Goal: Transaction & Acquisition: Purchase product/service

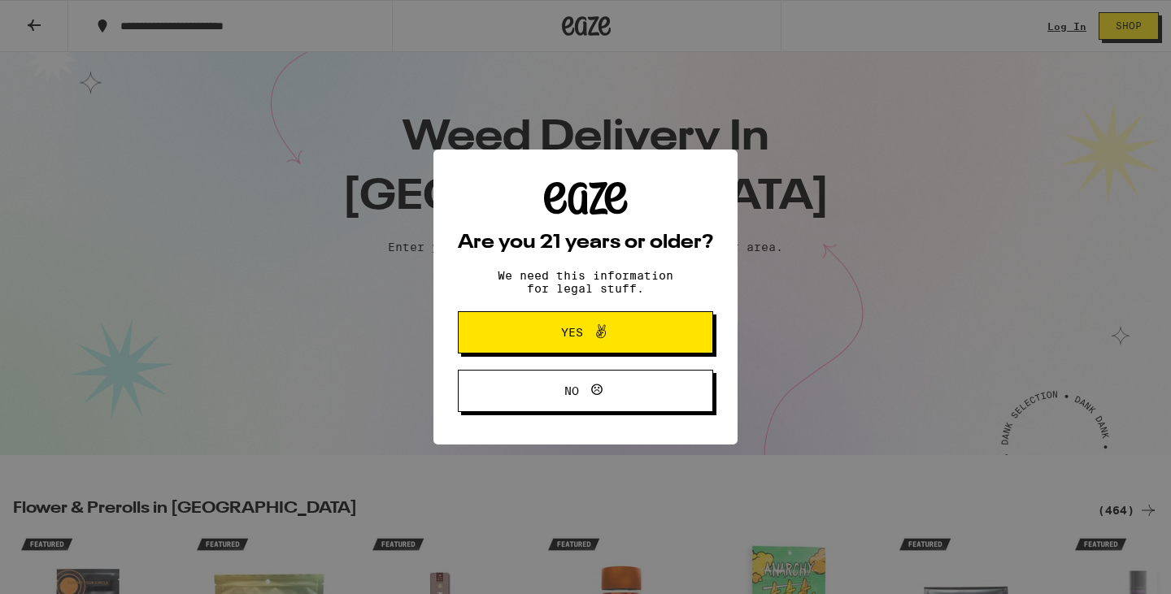
click at [538, 285] on div "Are you 21 years or older? We need this information for legal stuff. Yes No" at bounding box center [585, 297] width 1171 height 594
click at [547, 343] on span "Yes" at bounding box center [586, 332] width 124 height 21
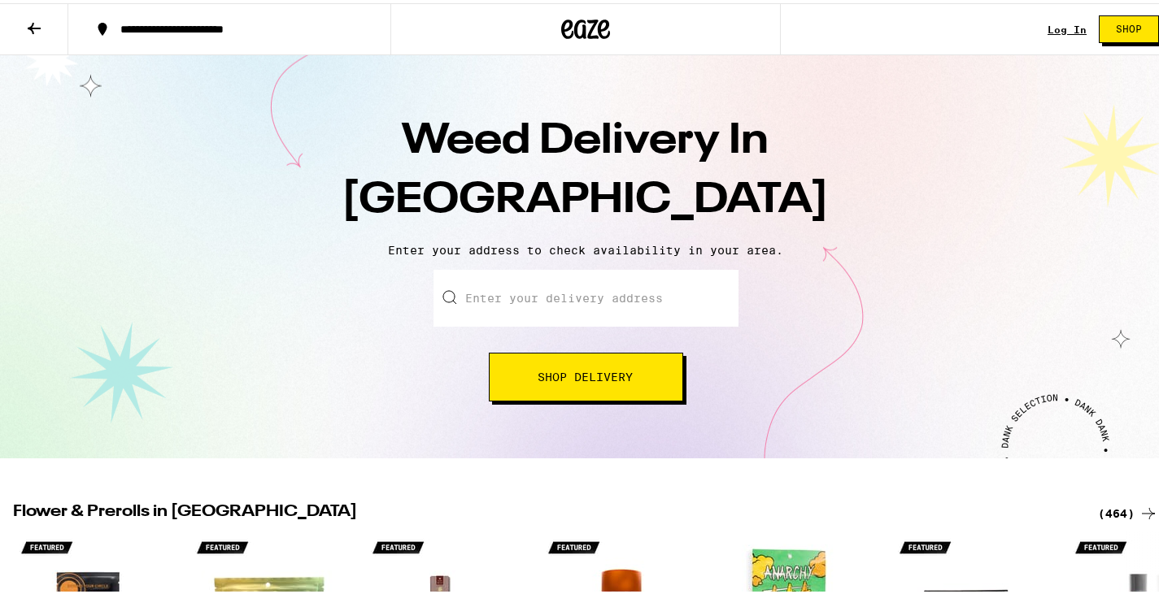
click at [555, 302] on input "Enter your delivery address" at bounding box center [585, 295] width 305 height 57
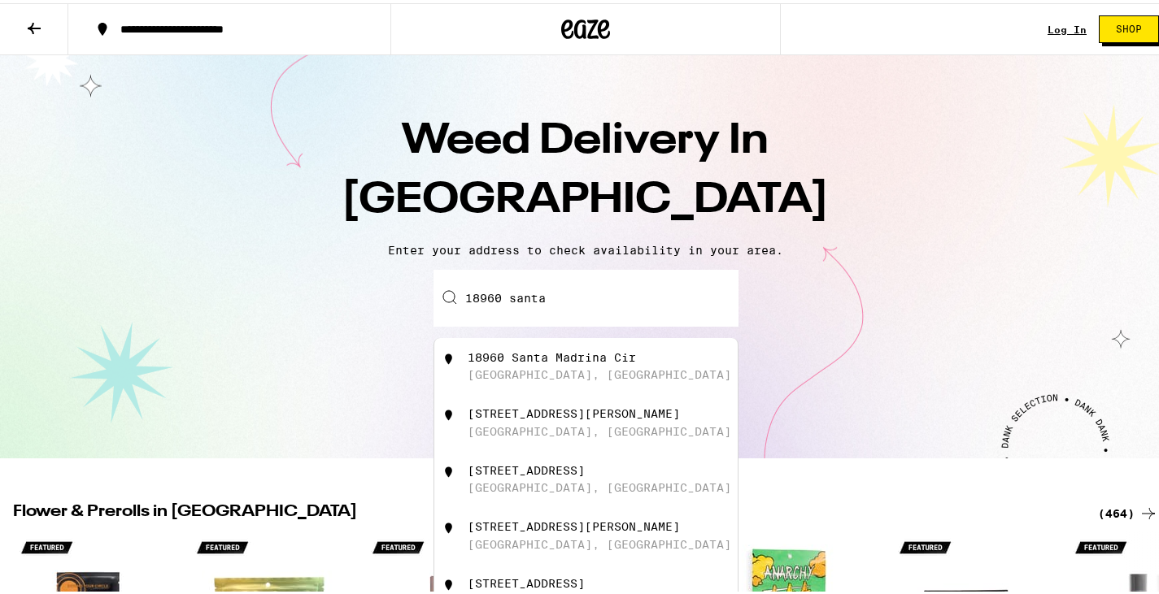
click at [552, 417] on div "18960 Santa Catherine Street" at bounding box center [574, 410] width 212 height 13
type input "18960 Santa Catherine Street, Fountain Valley, CA"
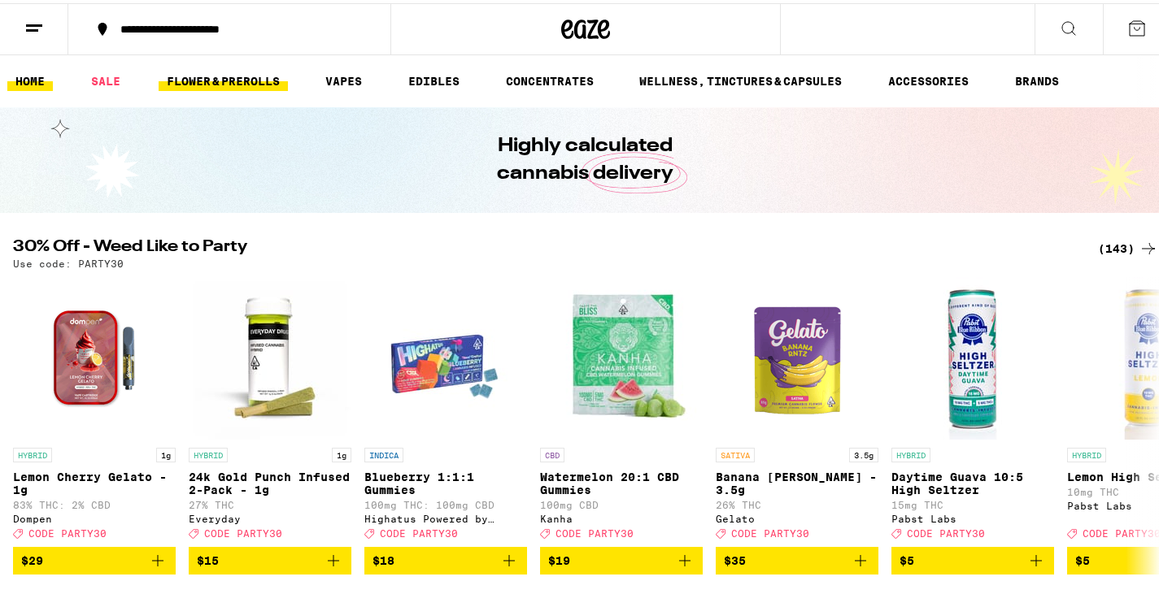
click at [260, 79] on link "FLOWER & PREROLLS" at bounding box center [223, 78] width 129 height 20
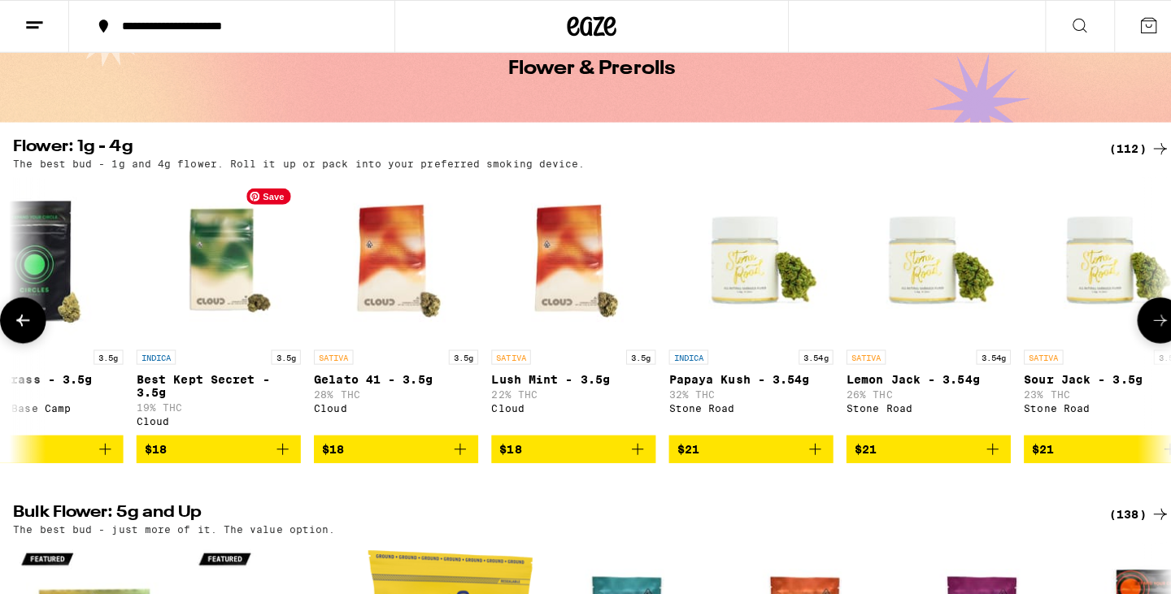
scroll to position [0, 1634]
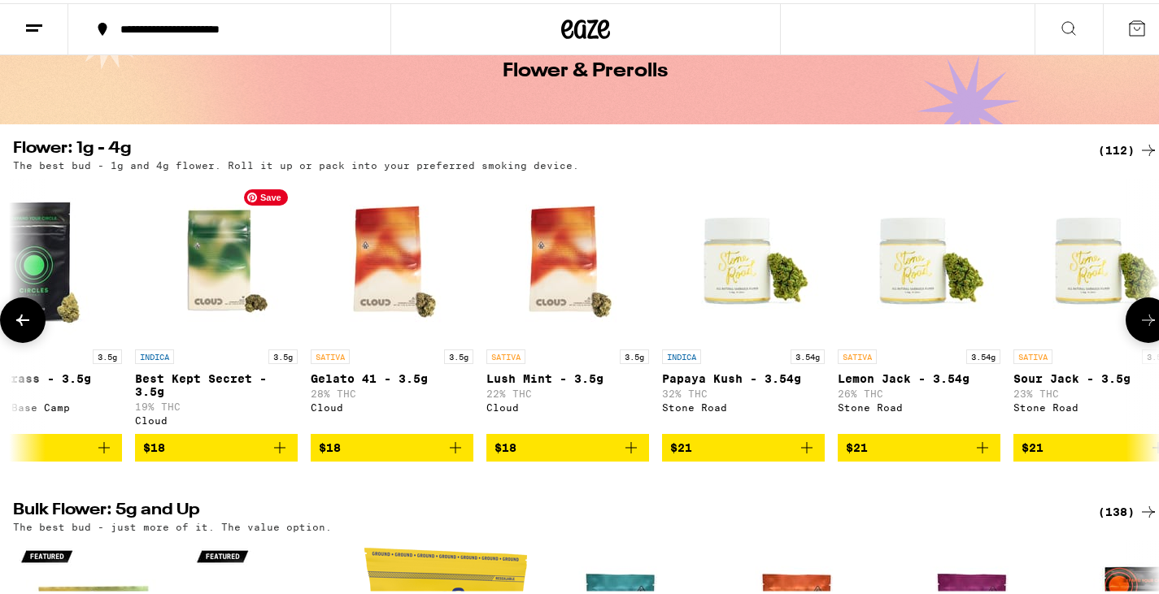
click at [281, 316] on img "Open page for Best Kept Secret - 3.5g from Cloud" at bounding box center [216, 257] width 163 height 163
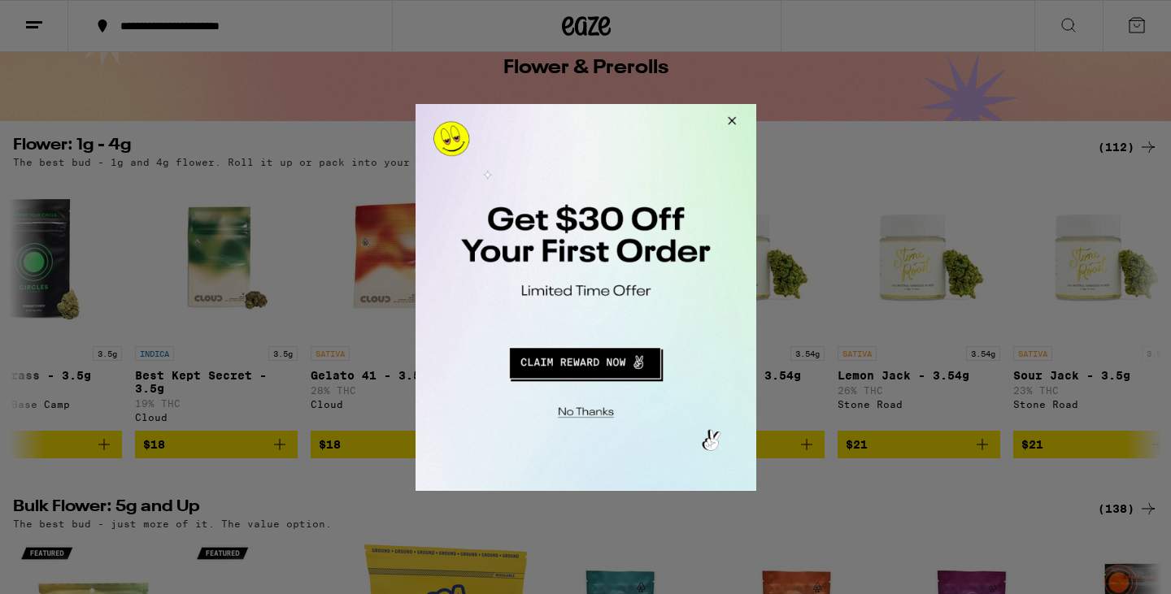
click at [615, 361] on button "Redirect to URL" at bounding box center [583, 360] width 283 height 39
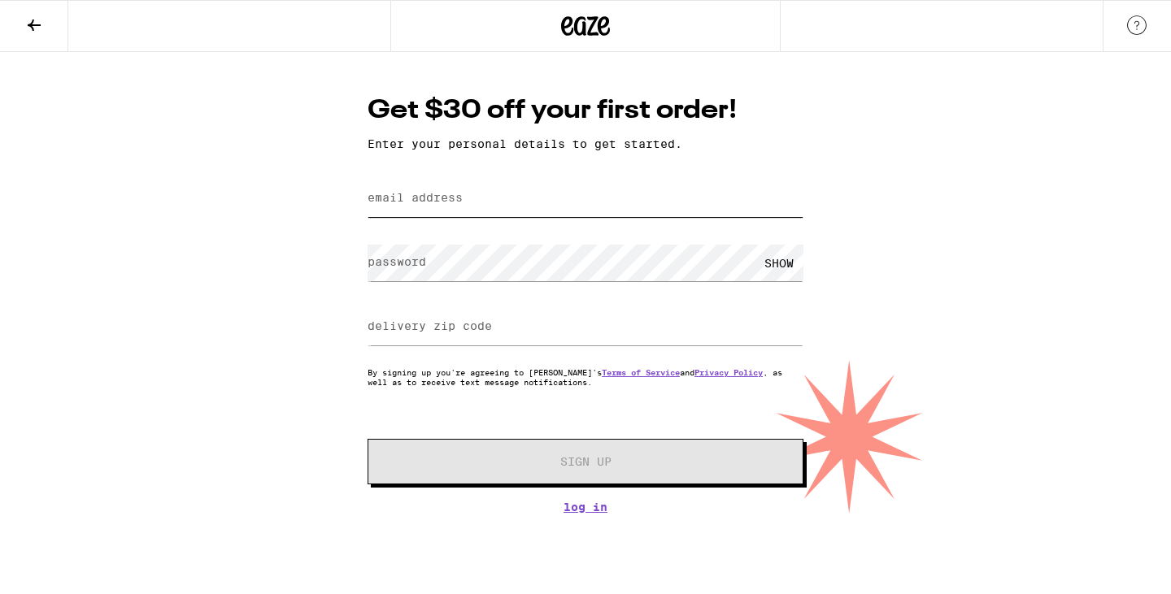
click at [468, 209] on input "email address" at bounding box center [586, 199] width 436 height 37
type input "[EMAIL_ADDRESS][DOMAIN_NAME]"
drag, startPoint x: 473, startPoint y: 326, endPoint x: 462, endPoint y: 331, distance: 12.4
click at [462, 331] on label "delivery zip code" at bounding box center [430, 326] width 124 height 13
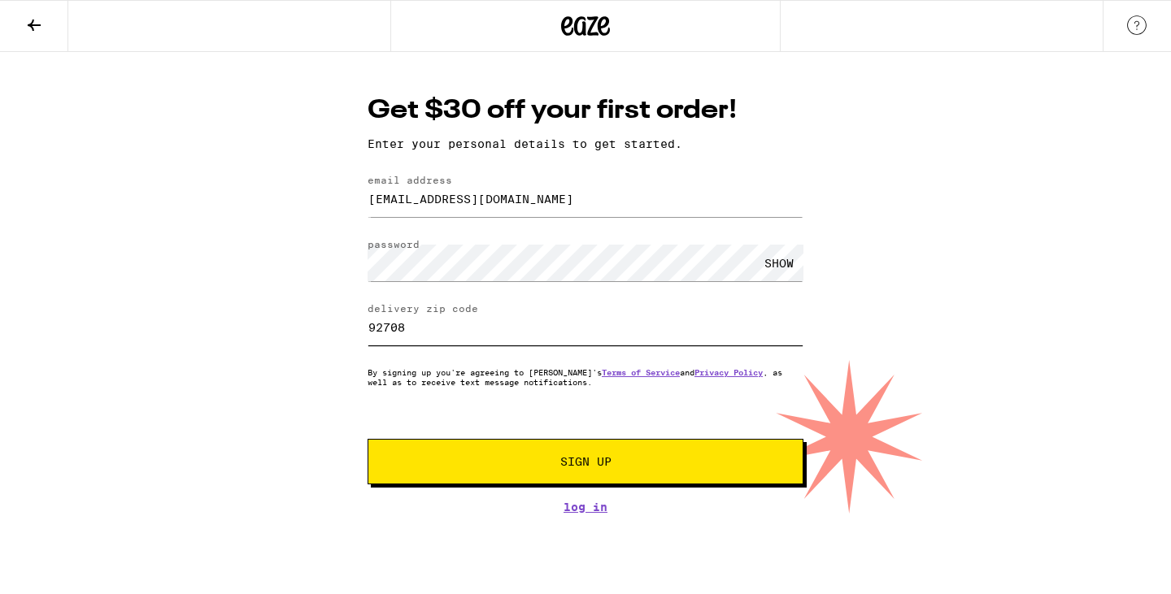
type input "92708"
click at [479, 463] on span "Sign Up" at bounding box center [586, 461] width 324 height 11
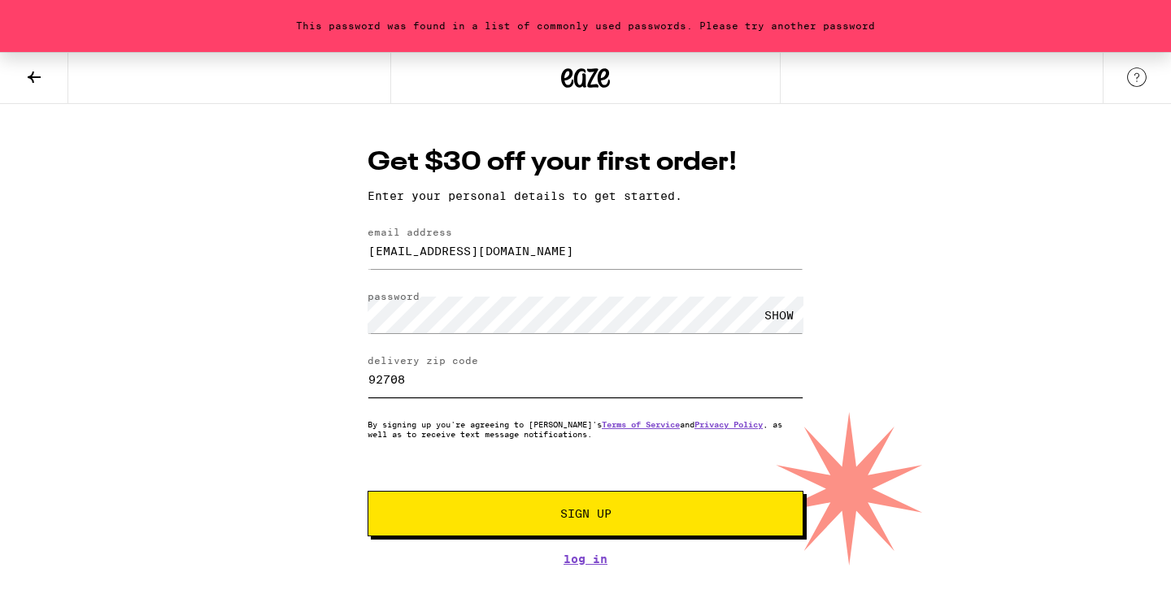
click at [455, 383] on input "92708" at bounding box center [586, 379] width 436 height 37
click at [600, 528] on button "Sign Up" at bounding box center [586, 514] width 436 height 46
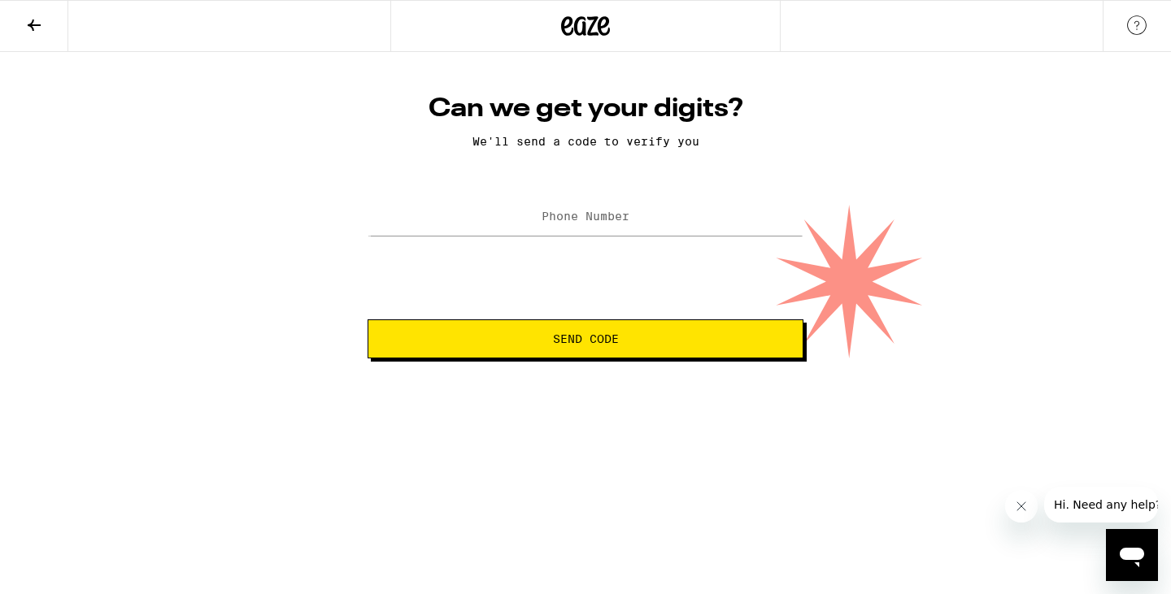
click at [525, 246] on form "Phone Number Send Code" at bounding box center [586, 276] width 436 height 165
click at [516, 209] on input "Phone Number" at bounding box center [586, 217] width 436 height 37
type input "[PHONE_NUMBER]"
click at [542, 350] on button "Send Code" at bounding box center [586, 339] width 436 height 39
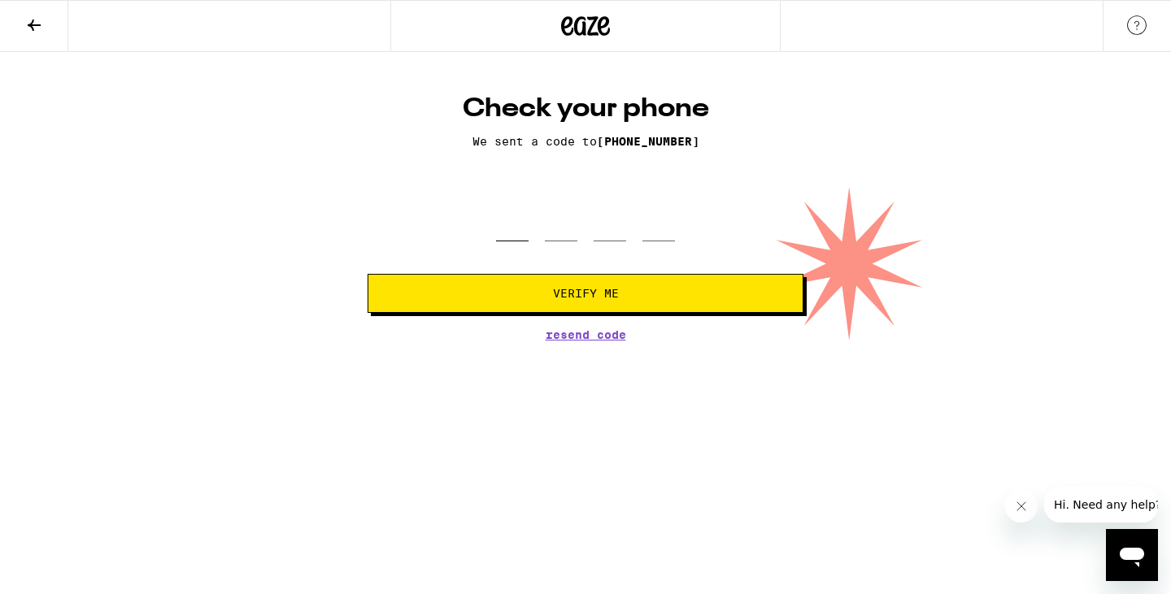
click at [513, 226] on input "tel" at bounding box center [512, 218] width 33 height 48
type input "5"
type input "0"
type input "6"
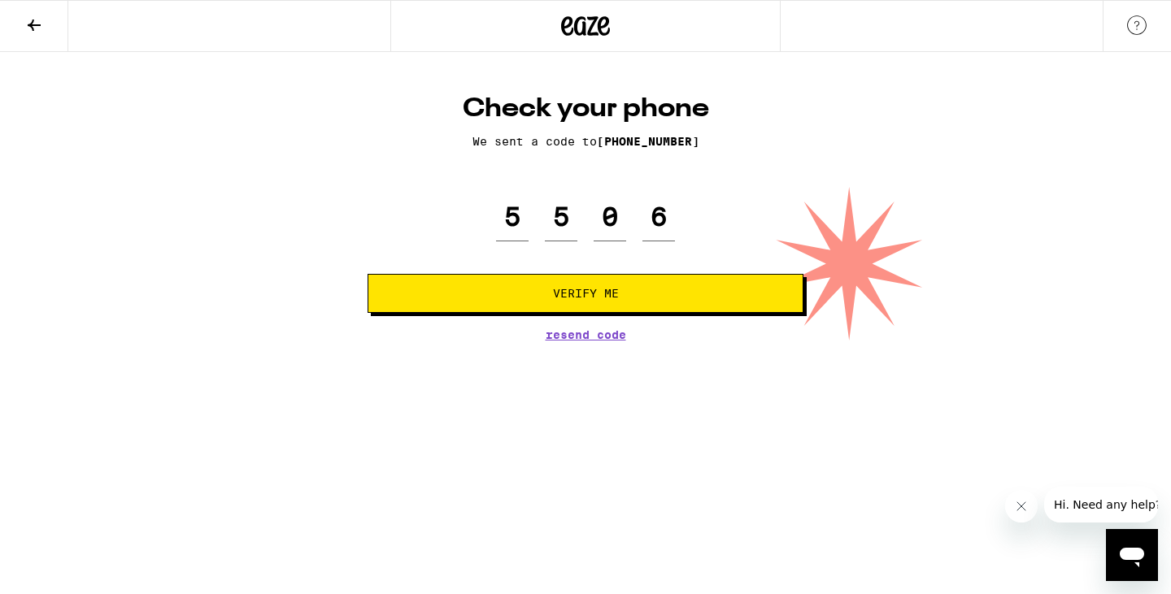
click at [647, 294] on span "Verify Me" at bounding box center [585, 293] width 408 height 11
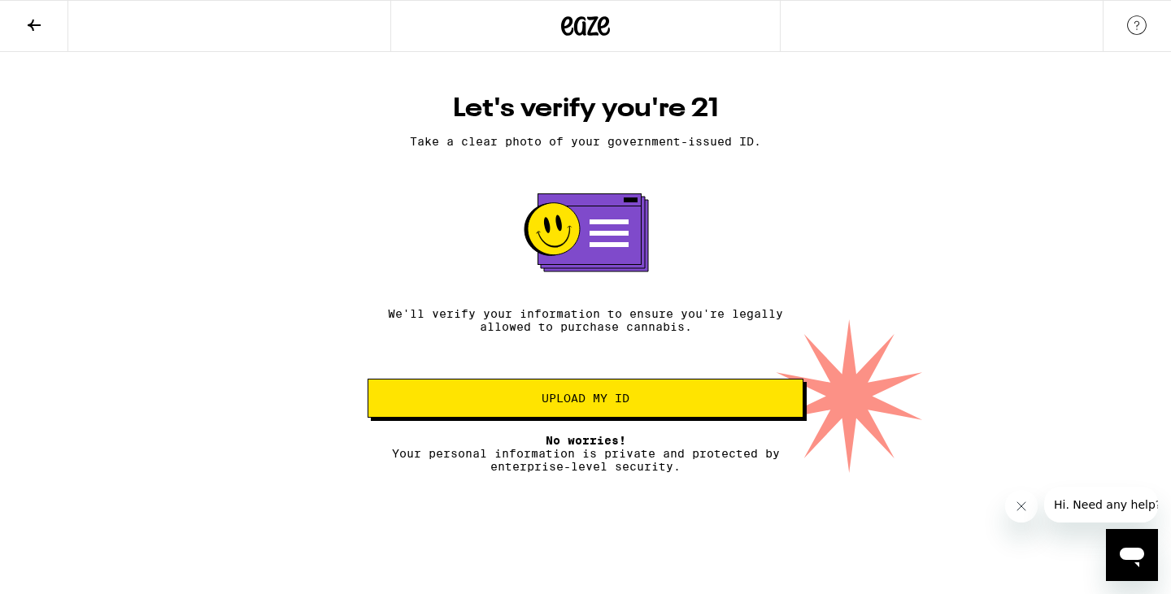
click at [722, 395] on button "Upload my ID" at bounding box center [586, 398] width 436 height 39
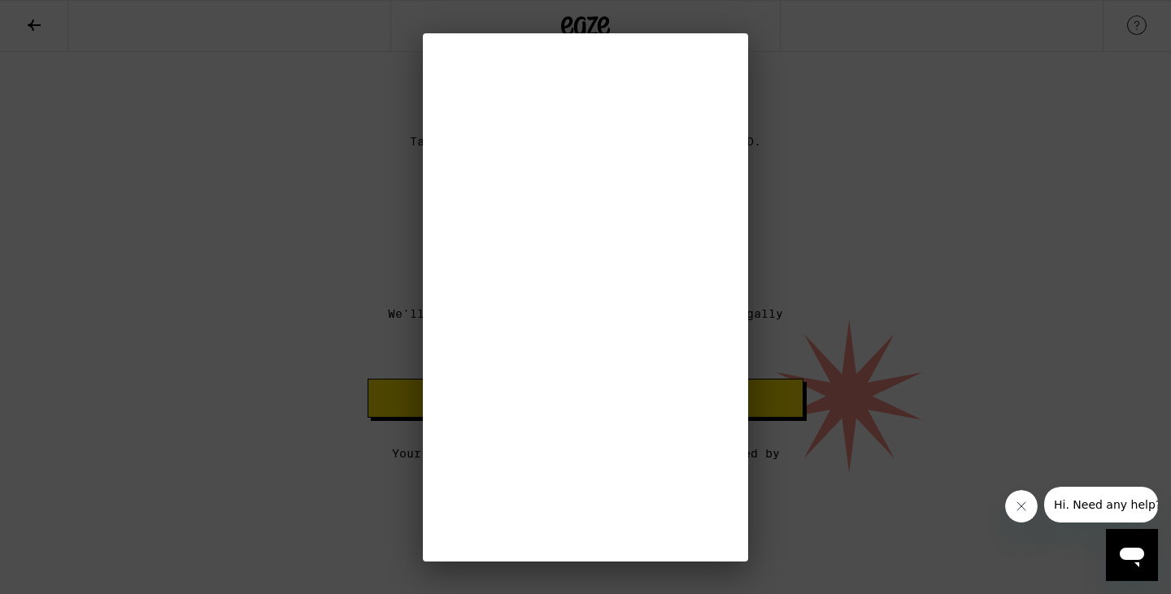
click at [771, 231] on div at bounding box center [585, 297] width 1171 height 594
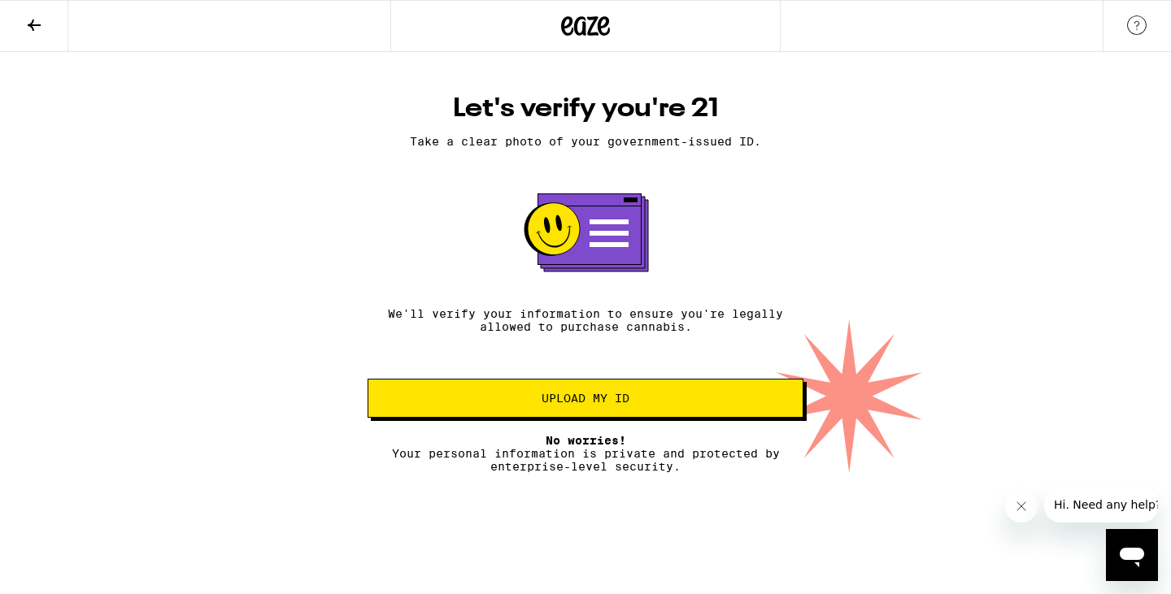
click at [944, 82] on div "Let's verify you're 21 Take a clear photo of your government-issued ID. We'll v…" at bounding box center [585, 262] width 1171 height 421
click at [37, 20] on icon at bounding box center [34, 25] width 20 height 20
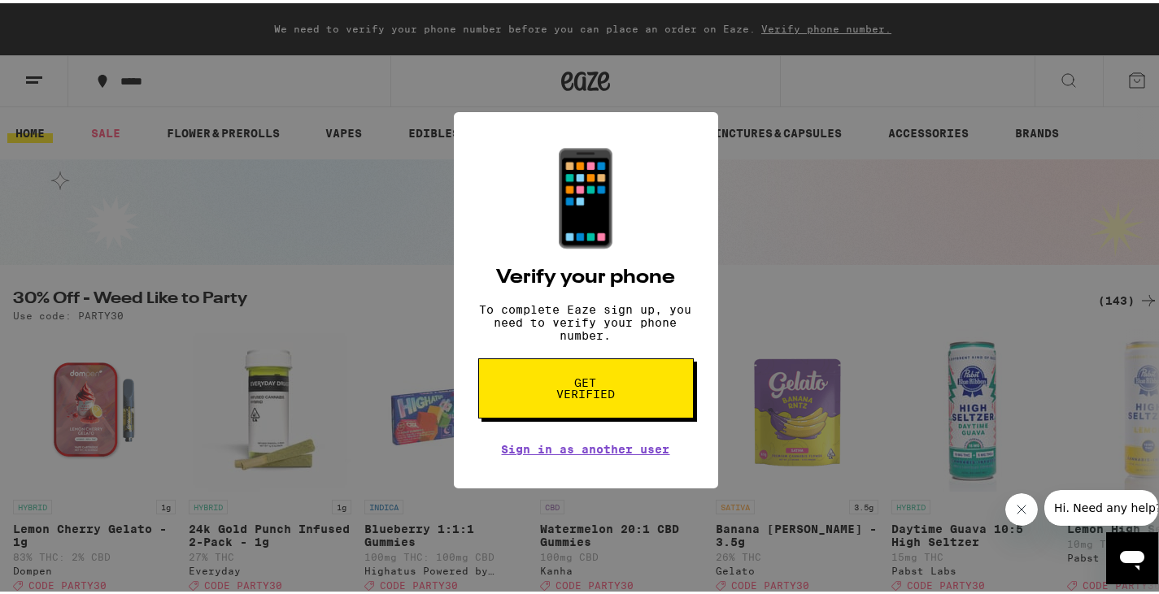
drag, startPoint x: 576, startPoint y: 392, endPoint x: 585, endPoint y: 395, distance: 9.5
click at [585, 395] on span "Get verified" at bounding box center [586, 385] width 84 height 23
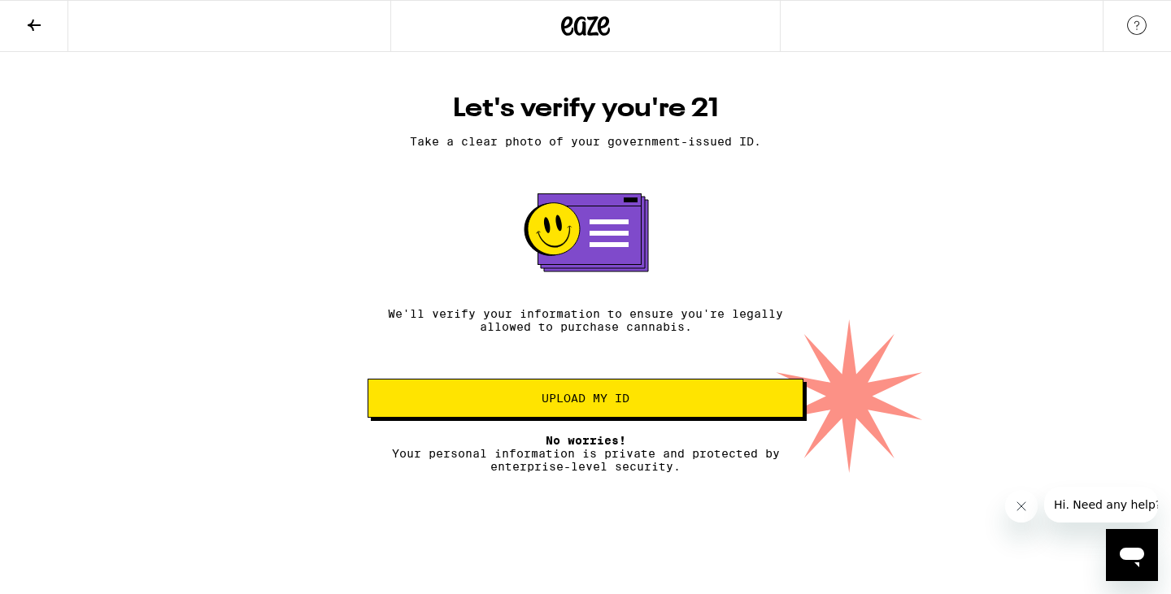
click at [585, 395] on button "Upload my ID" at bounding box center [586, 398] width 436 height 39
click at [629, 453] on p "No worries! Your personal information is private and protected by enterprise-le…" at bounding box center [586, 453] width 436 height 39
click at [1101, 507] on span "Hi. Need any help?" at bounding box center [1106, 504] width 107 height 13
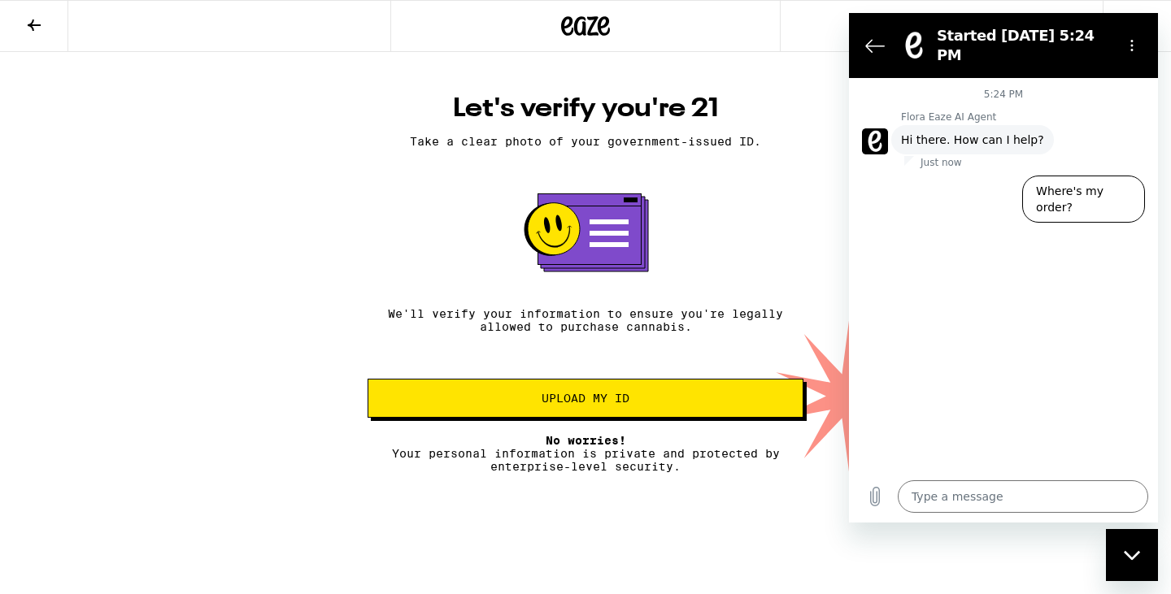
click at [243, 128] on div "Let's verify you're 21 Take a clear photo of your government-issued ID. We'll v…" at bounding box center [585, 262] width 1171 height 421
click at [31, 25] on icon at bounding box center [34, 25] width 13 height 11
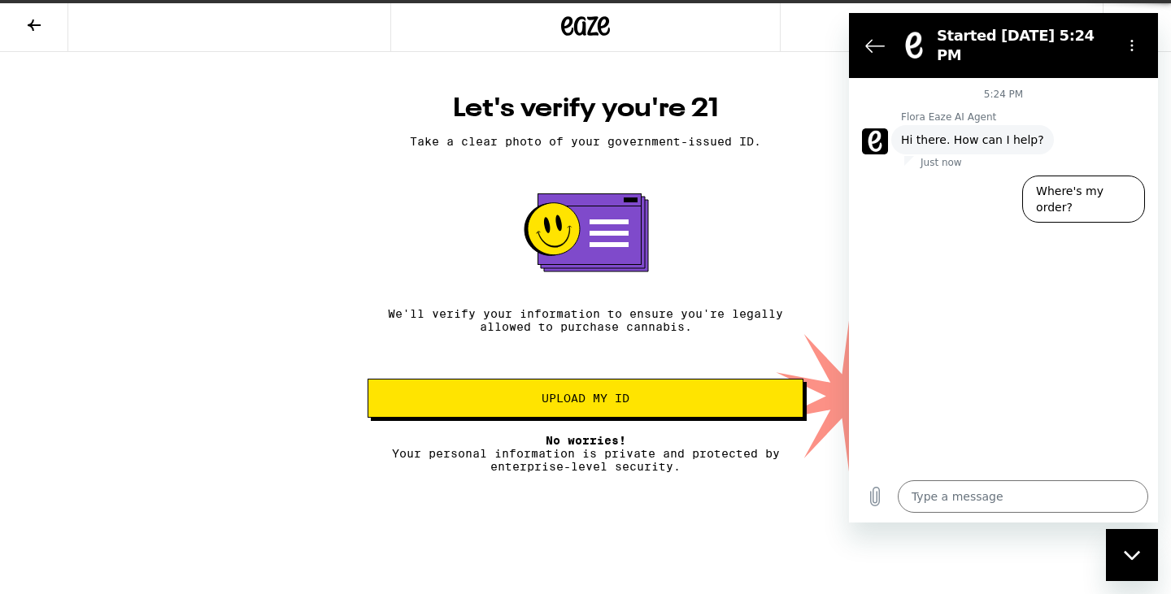
click at [31, 25] on icon at bounding box center [34, 25] width 13 height 11
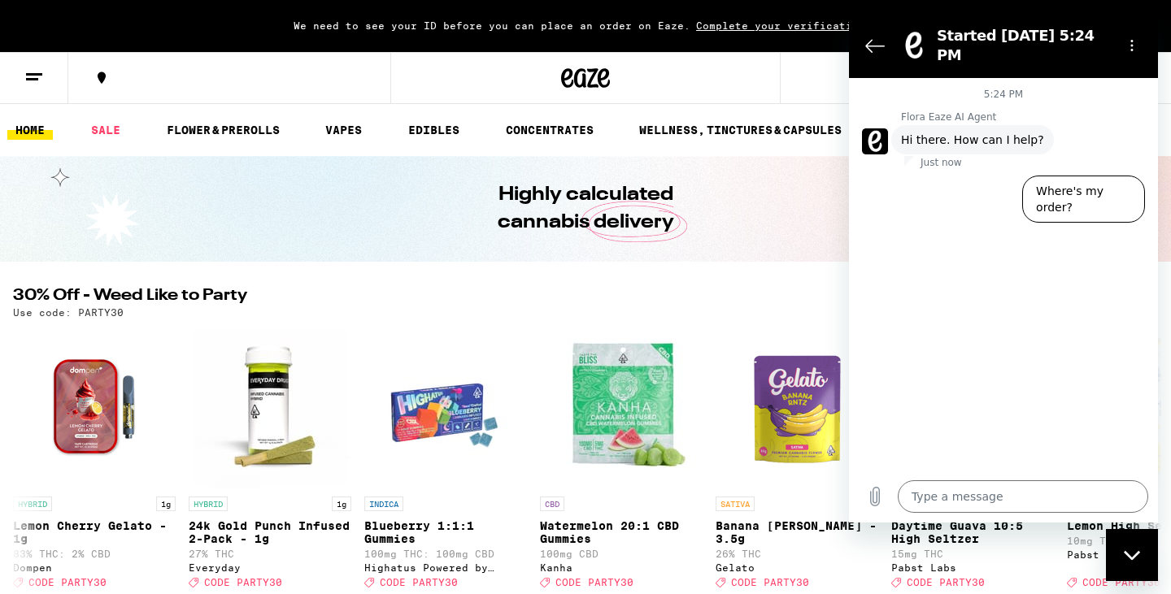
click at [31, 25] on div "We need to see your ID before you can place an order on Eaze. Complete your ver…" at bounding box center [585, 26] width 1171 height 52
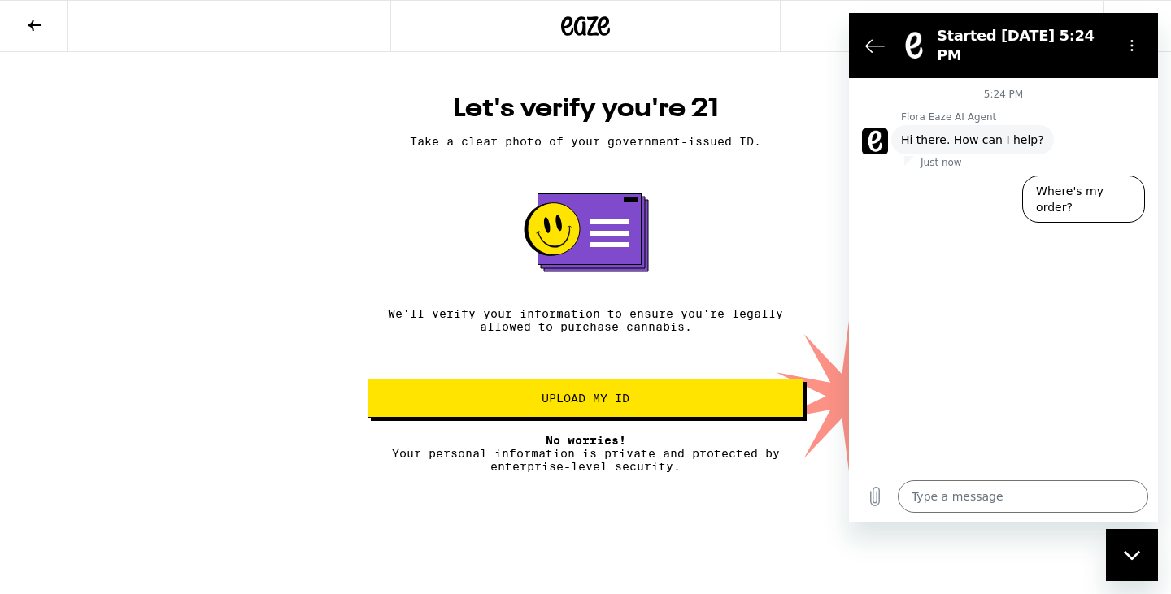
click at [31, 25] on icon at bounding box center [34, 25] width 13 height 11
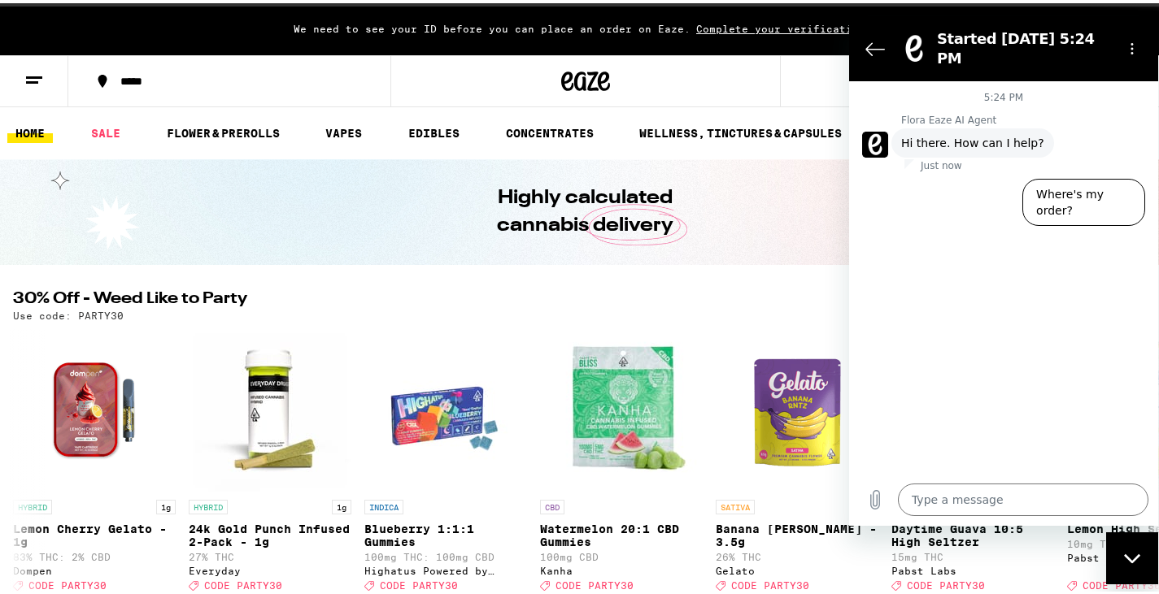
click at [716, 76] on div at bounding box center [585, 78] width 390 height 52
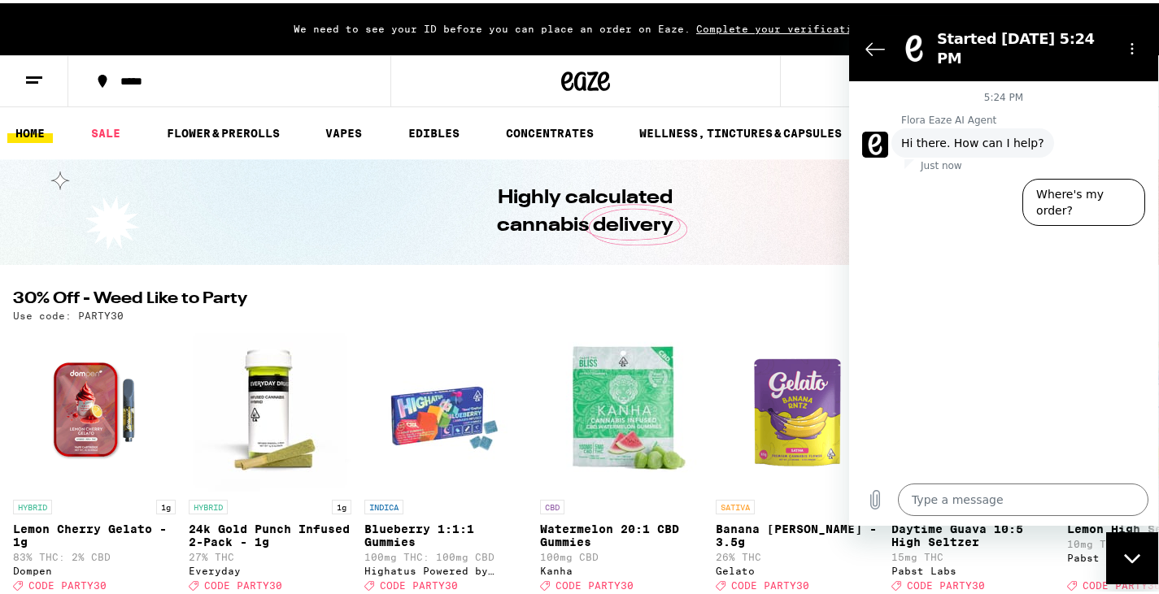
click at [1142, 551] on div "Close messaging window" at bounding box center [1132, 557] width 49 height 49
type textarea "x"
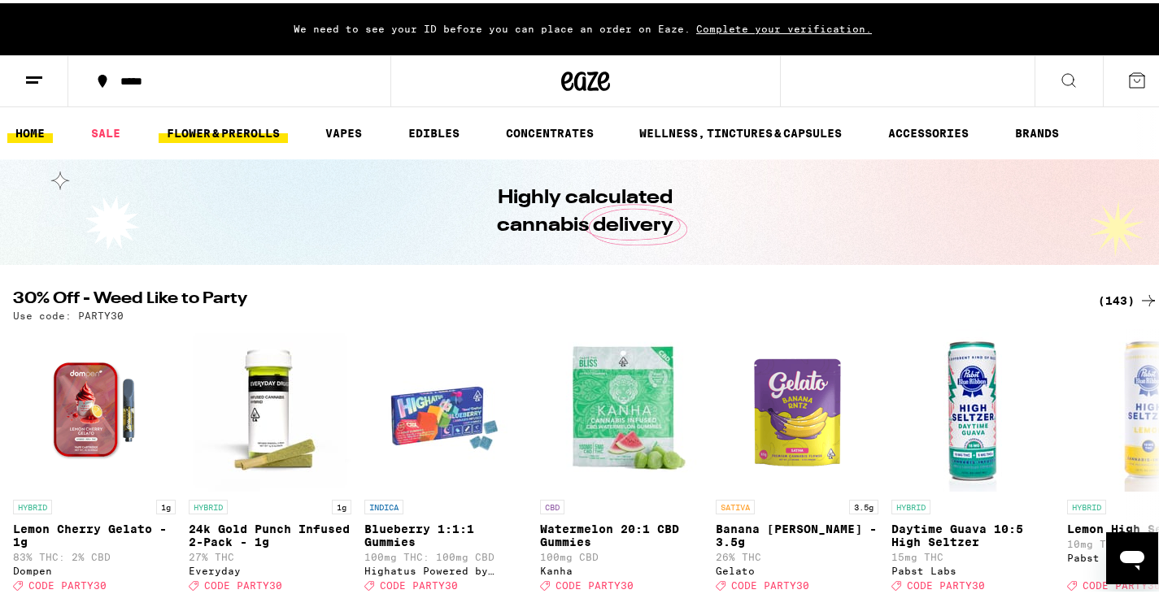
click at [238, 133] on link "FLOWER & PREROLLS" at bounding box center [223, 130] width 129 height 20
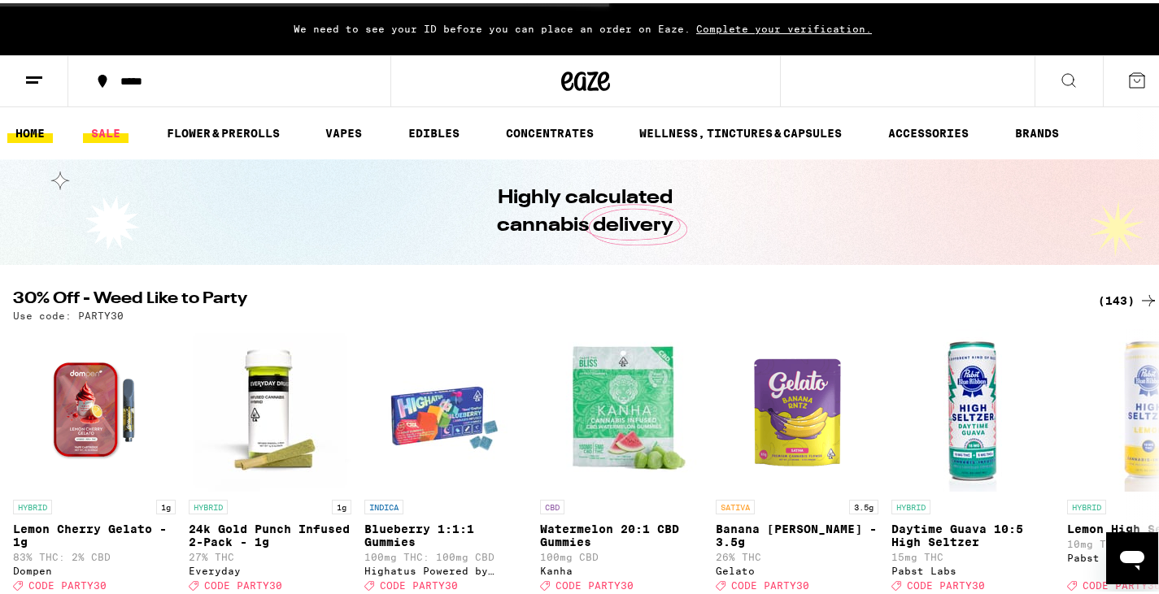
click at [107, 129] on link "SALE" at bounding box center [106, 130] width 46 height 20
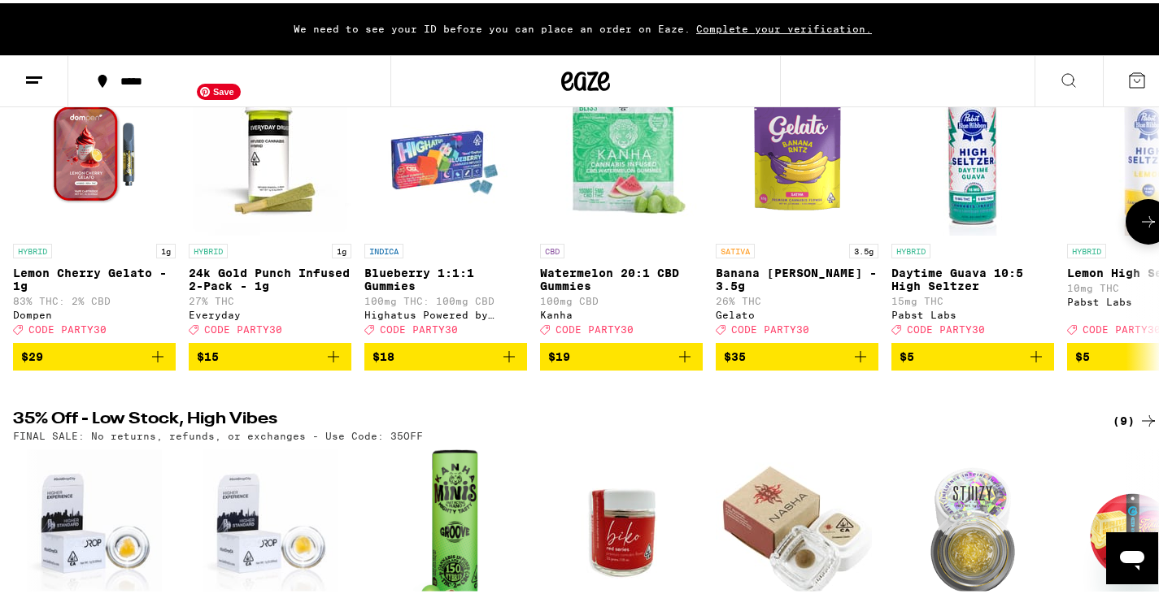
scroll to position [235, 0]
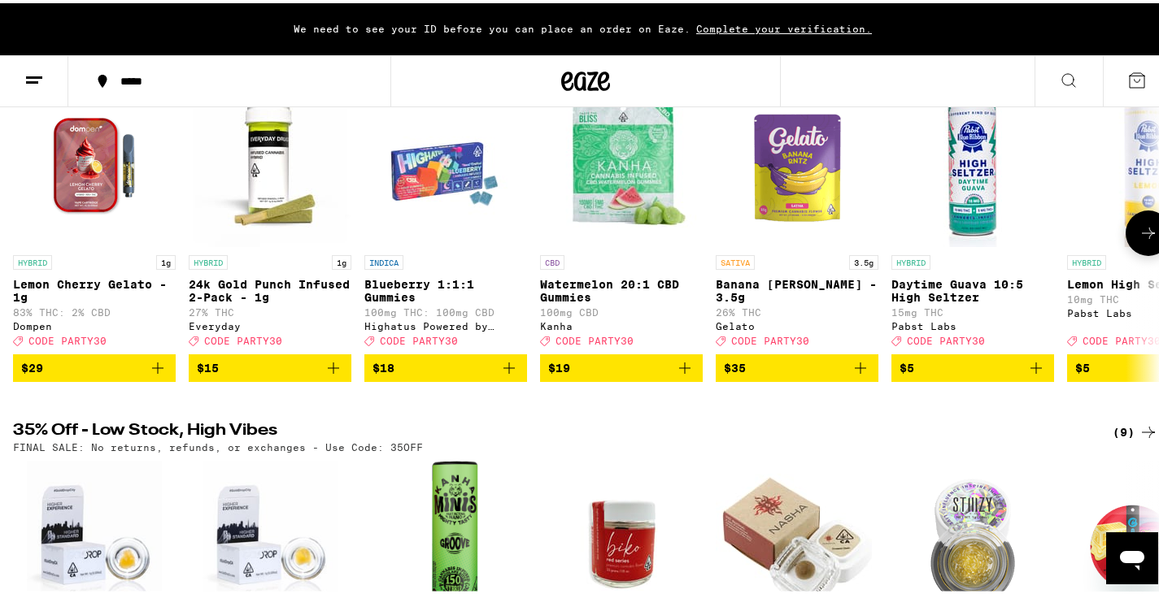
click at [332, 372] on icon "Add to bag" at bounding box center [334, 365] width 20 height 20
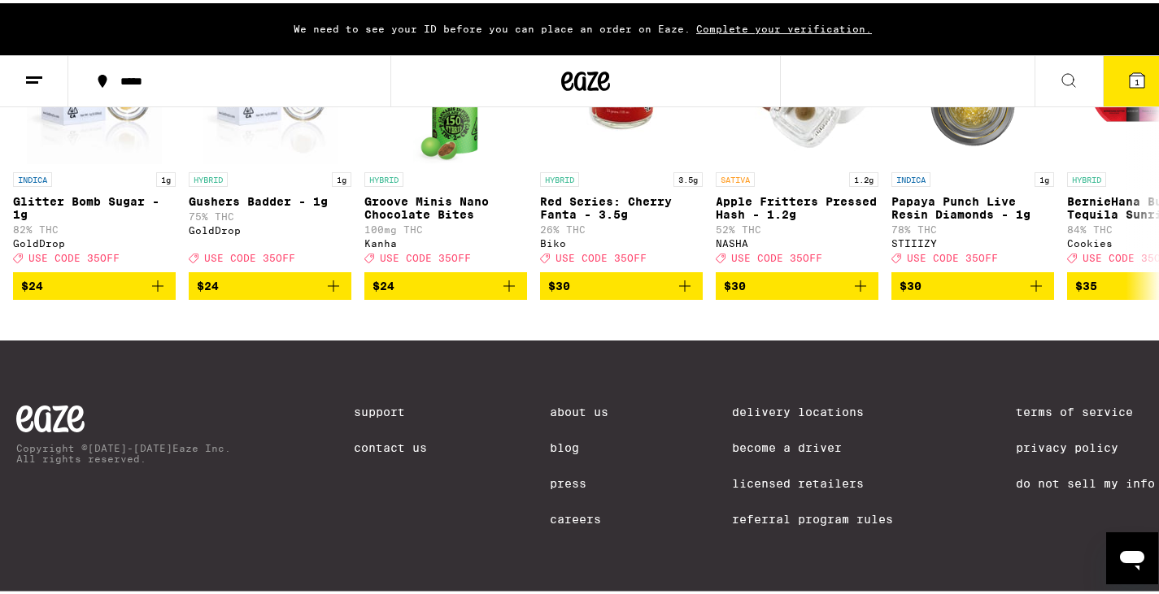
scroll to position [0, 0]
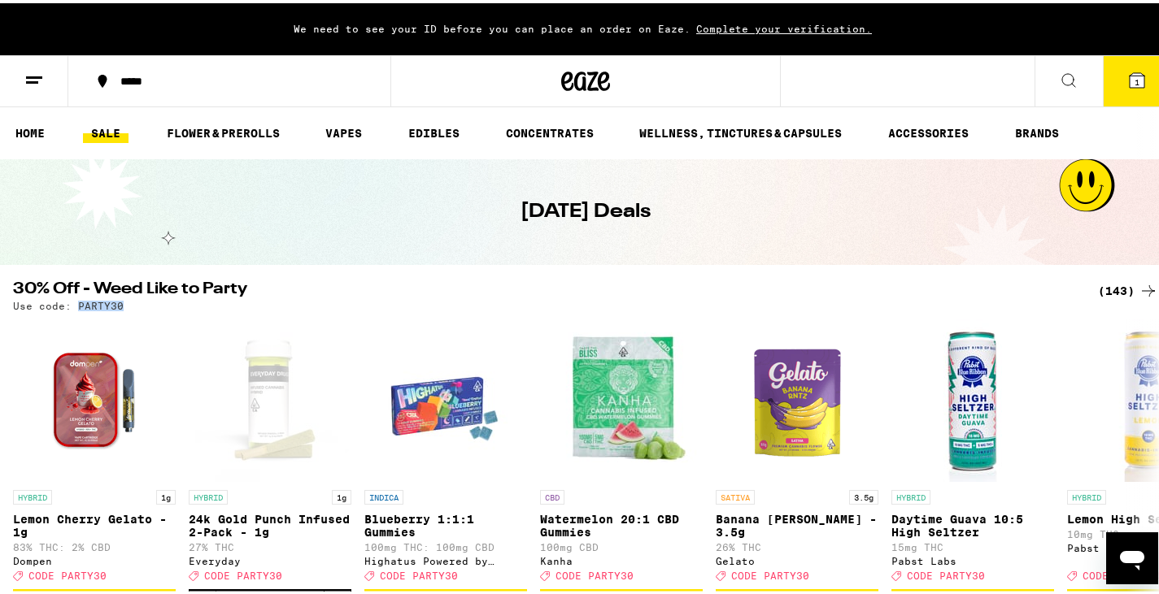
drag, startPoint x: 123, startPoint y: 301, endPoint x: 76, endPoint y: 307, distance: 46.7
click at [76, 307] on div "Use code: PARTY30" at bounding box center [585, 303] width 1145 height 11
copy p "PARTY30"
click at [259, 134] on link "FLOWER & PREROLLS" at bounding box center [223, 130] width 129 height 20
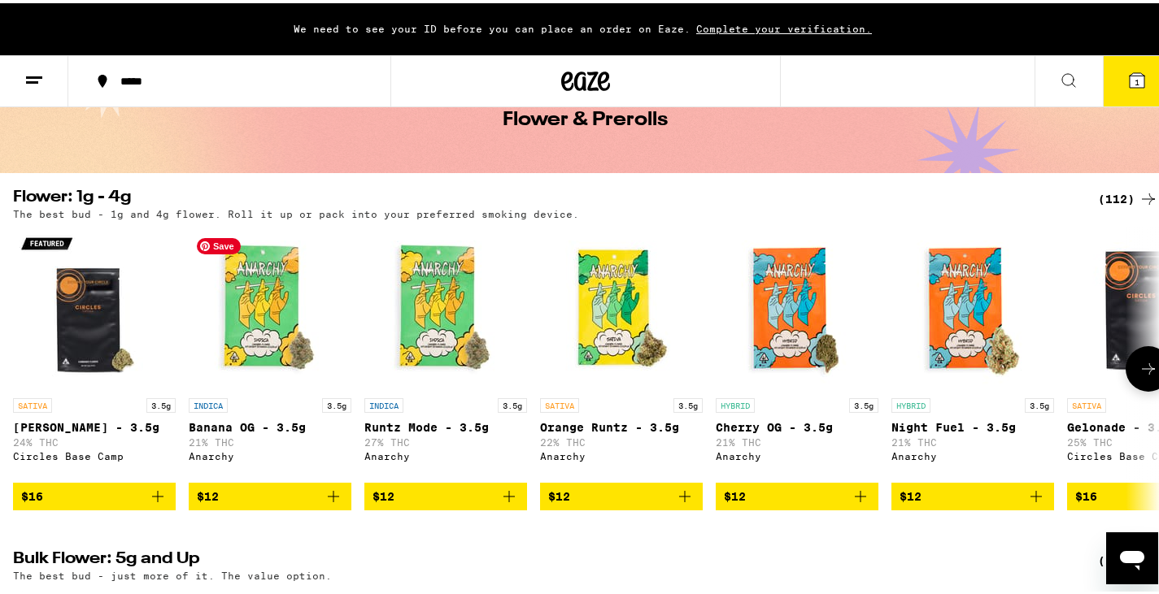
scroll to position [43, 0]
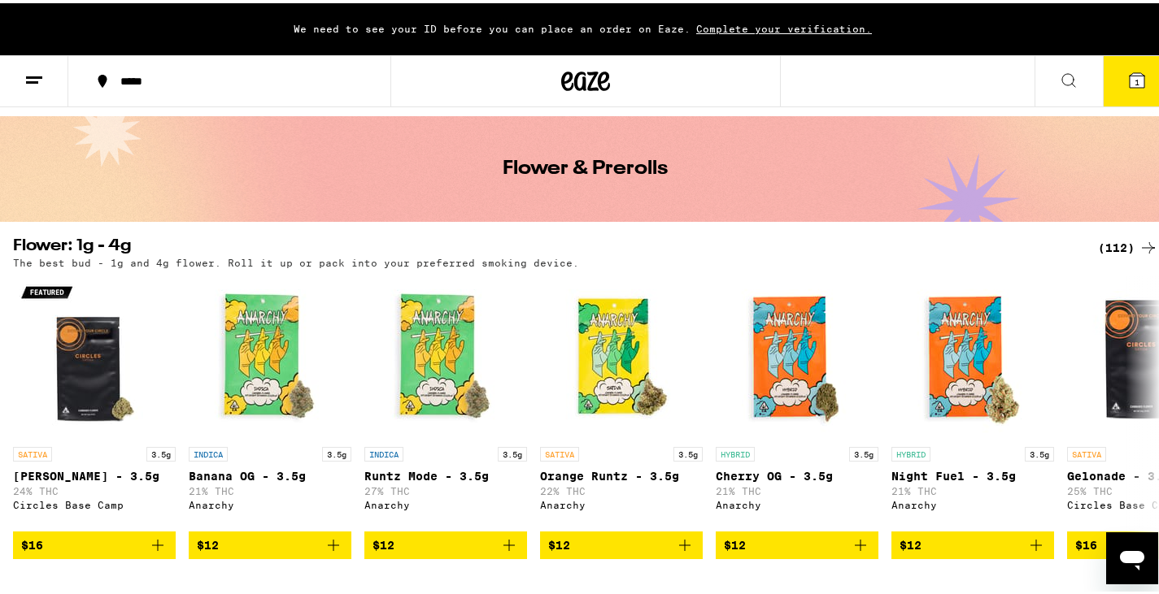
click at [1104, 243] on div "(112)" at bounding box center [1128, 245] width 60 height 20
click at [1142, 248] on icon at bounding box center [1148, 244] width 13 height 11
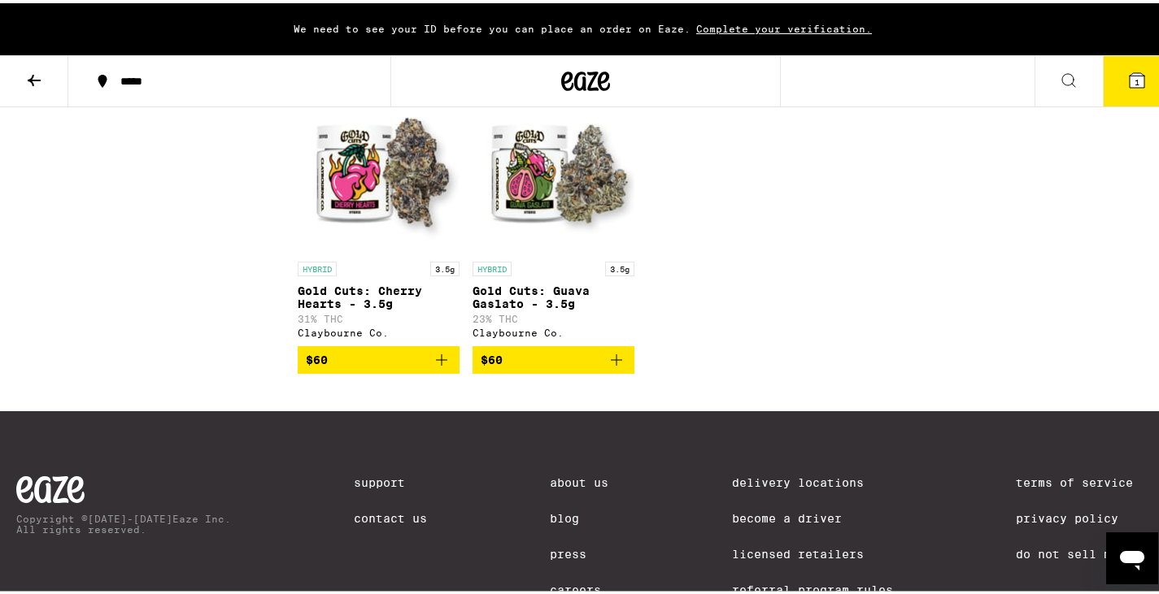
scroll to position [6671, 0]
